Goal: Task Accomplishment & Management: Manage account settings

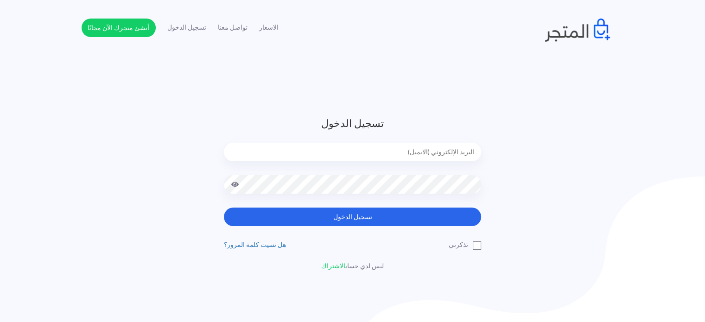
click at [354, 154] on input "email" at bounding box center [352, 152] width 257 height 19
click at [453, 158] on input "email" at bounding box center [352, 152] width 257 height 19
type input "[EMAIL_ADDRESS][DOMAIN_NAME]"
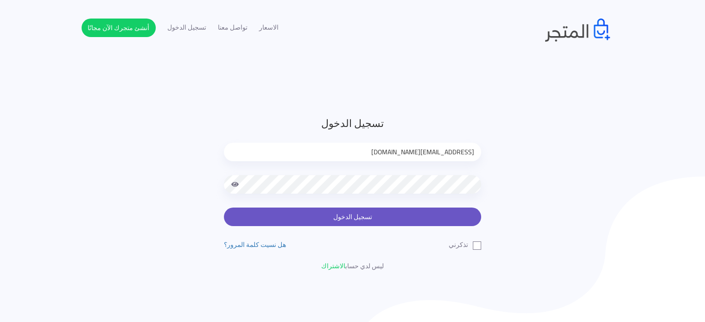
click at [429, 217] on button "تسجيل الدخول" at bounding box center [352, 217] width 257 height 19
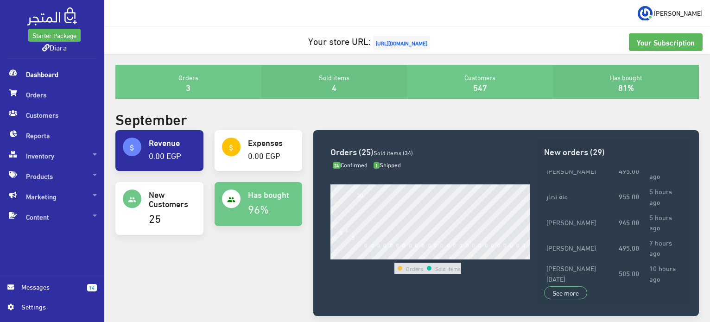
scroll to position [154, 0]
click at [73, 91] on span "Orders" at bounding box center [52, 94] width 90 height 20
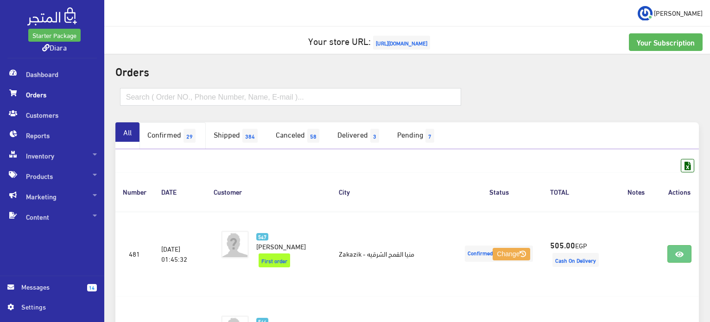
drag, startPoint x: 170, startPoint y: 132, endPoint x: 179, endPoint y: 129, distance: 9.2
click at [171, 132] on link "Confirmed 29" at bounding box center [173, 135] width 66 height 27
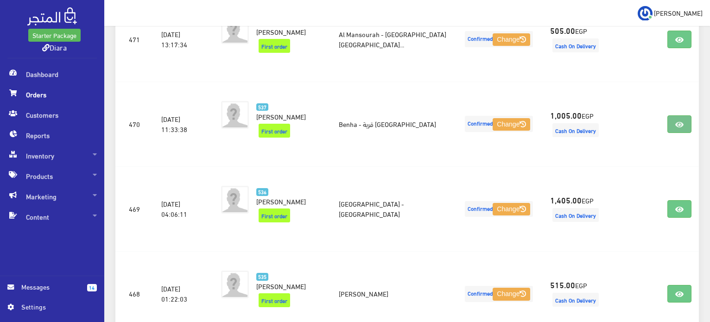
scroll to position [1080, 0]
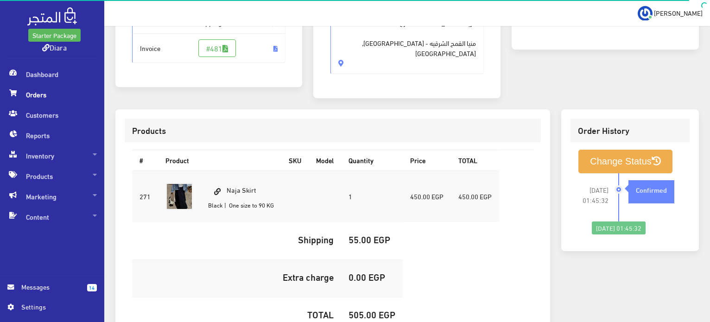
scroll to position [262, 0]
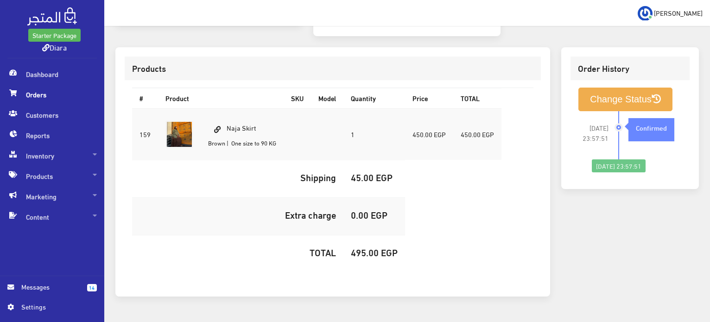
scroll to position [262, 0]
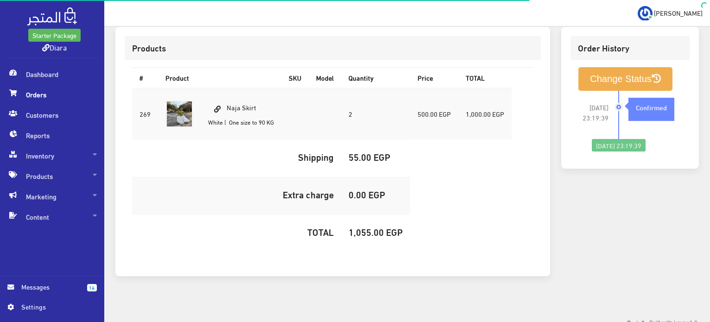
scroll to position [262, 0]
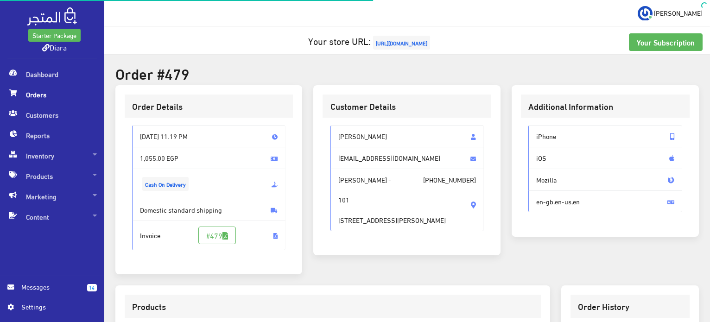
scroll to position [262, 0]
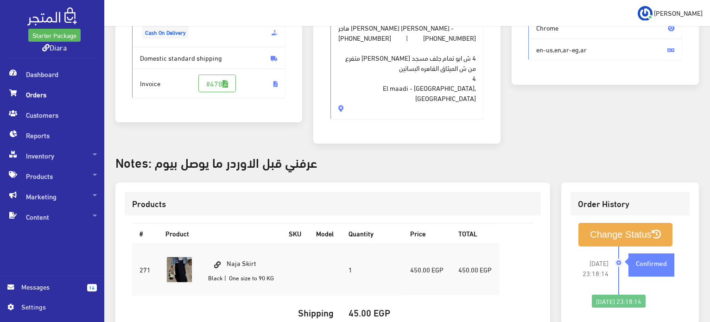
scroll to position [302, 0]
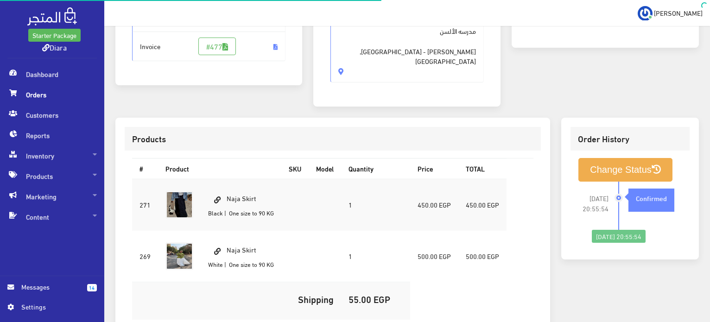
scroll to position [278, 0]
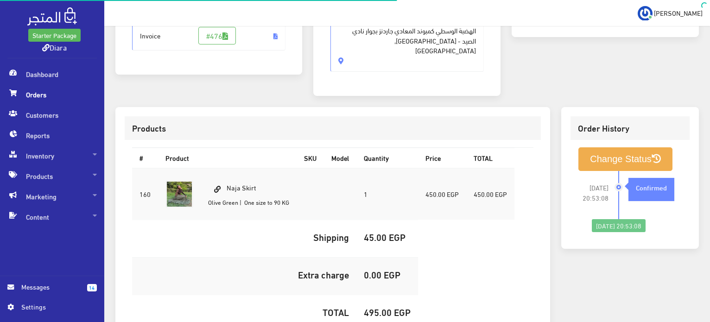
scroll to position [264, 0]
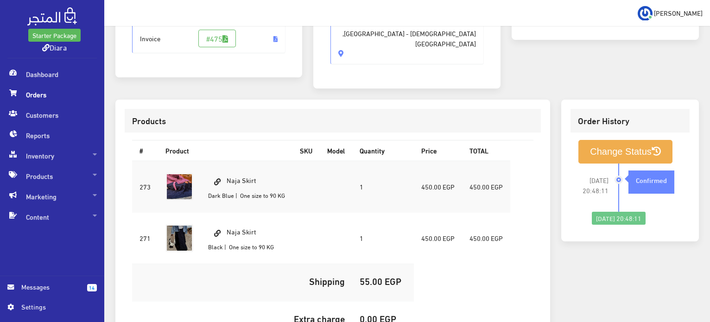
scroll to position [232, 0]
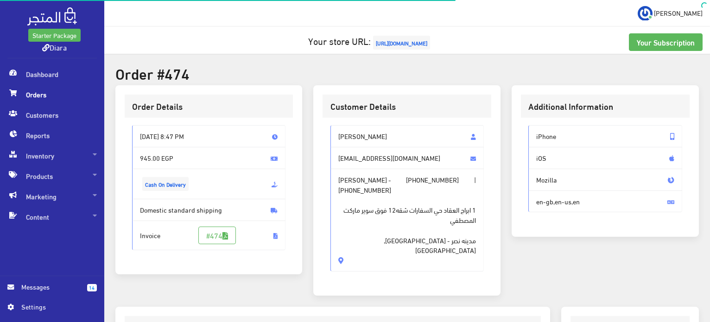
scroll to position [326, 0]
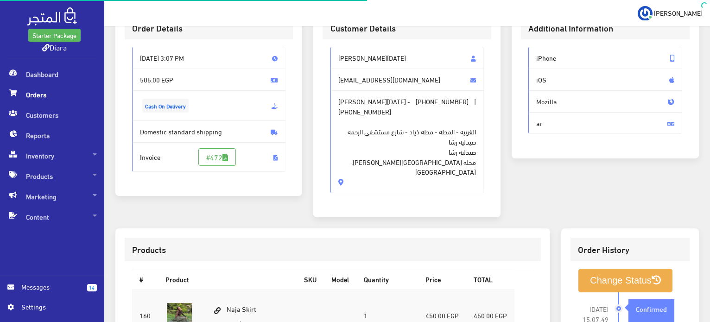
scroll to position [275, 0]
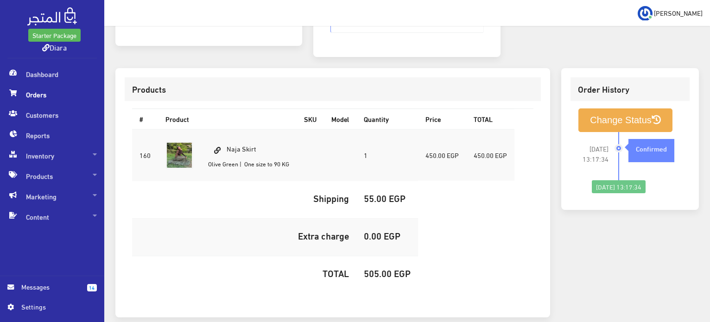
scroll to position [264, 0]
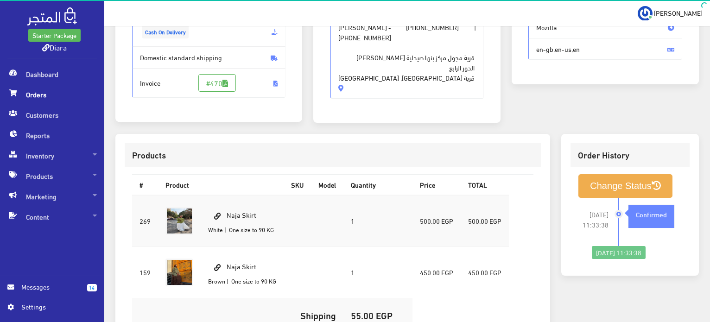
scroll to position [186, 0]
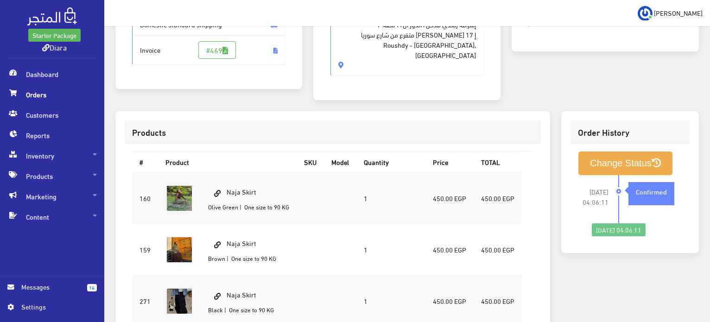
scroll to position [232, 0]
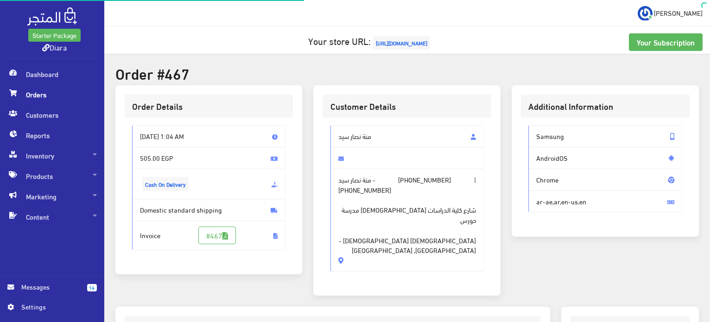
scroll to position [262, 0]
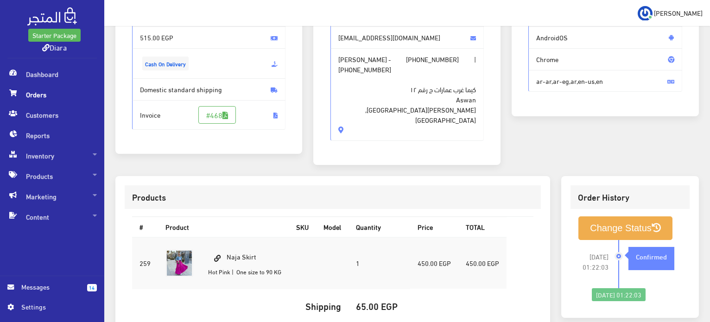
scroll to position [186, 0]
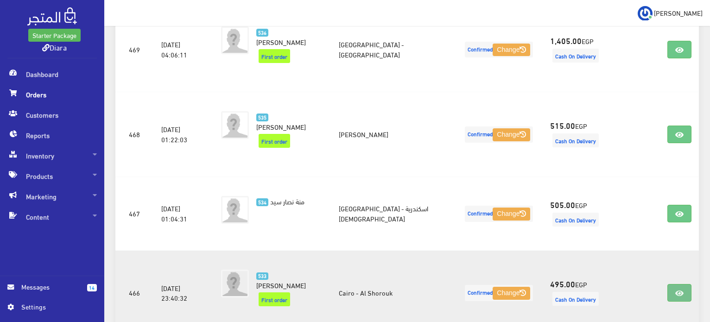
scroll to position [1493, 0]
